Goal: Navigation & Orientation: Find specific page/section

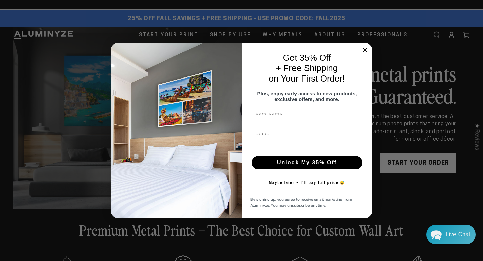
click at [365, 48] on icon "Close dialog" at bounding box center [364, 49] width 3 height 3
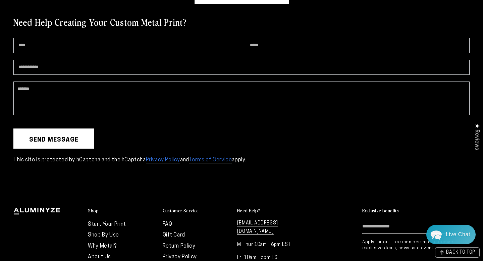
scroll to position [1822, 0]
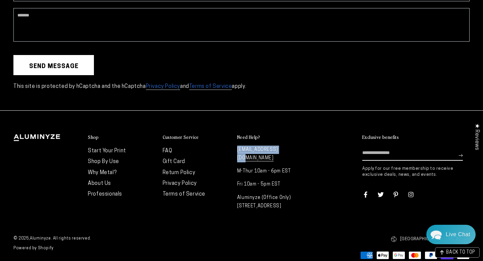
drag, startPoint x: 252, startPoint y: 190, endPoint x: 276, endPoint y: 193, distance: 23.6
click at [275, 193] on div "Shop Start Your Print Shop By Use Why Metal? About Us Professionals" at bounding box center [158, 173] width 291 height 79
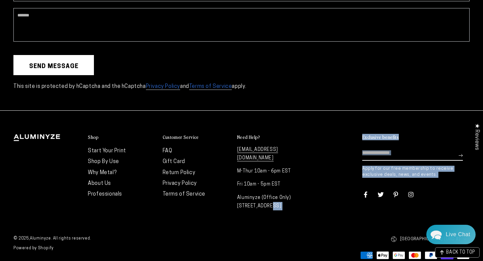
drag, startPoint x: 305, startPoint y: 190, endPoint x: 256, endPoint y: 190, distance: 48.3
click at [257, 190] on div "Shop Start Your Print Shop By Use Why Metal? About Us Professionals" at bounding box center [241, 173] width 456 height 79
drag, startPoint x: 236, startPoint y: 190, endPoint x: 294, endPoint y: 188, distance: 58.4
click at [294, 188] on div "Shop Start Your Print Shop By Use Why Metal? About Us Professionals" at bounding box center [158, 173] width 291 height 79
copy p "Oakbrook Dr, [GEOGRAPHIC_DATA], [GEOGRAPHIC_DATA]"
